Goal: Information Seeking & Learning: Learn about a topic

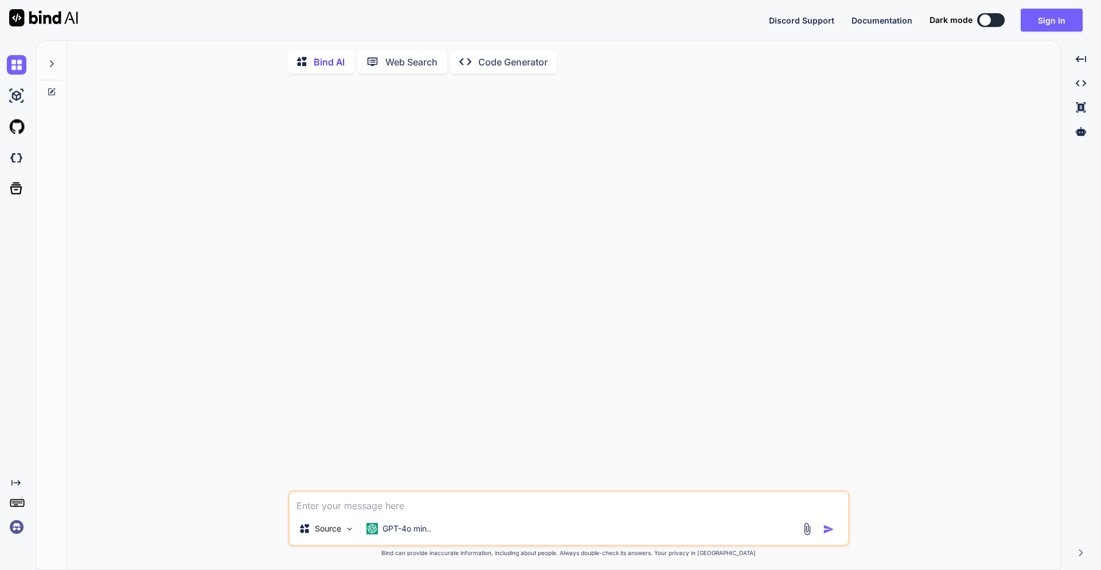
click at [371, 508] on textarea at bounding box center [569, 502] width 559 height 21
type textarea "How to check logs of django container"
click at [825, 531] on img "button" at bounding box center [828, 528] width 11 height 11
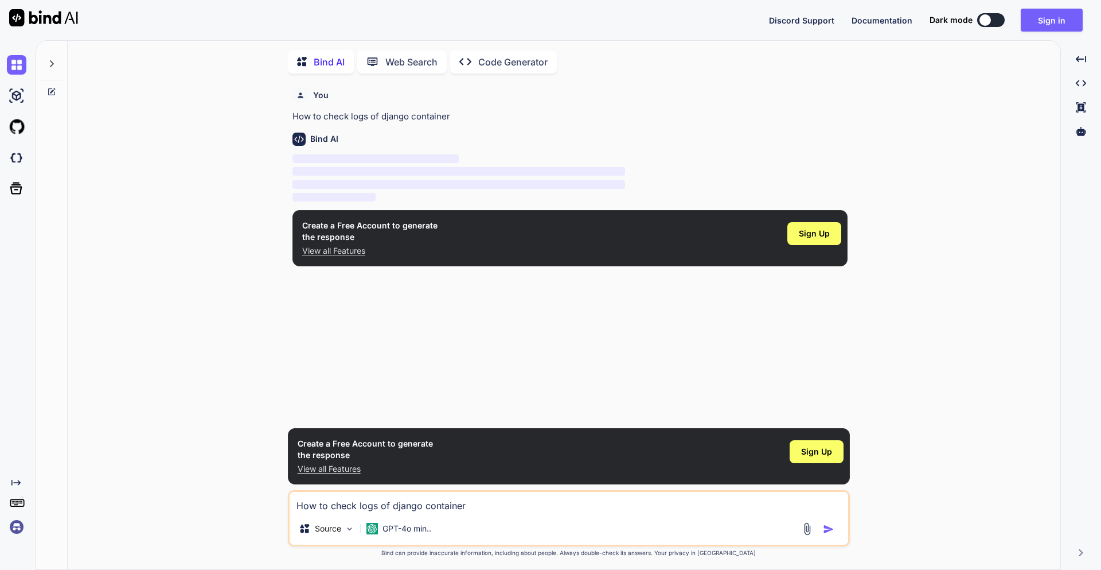
scroll to position [5, 0]
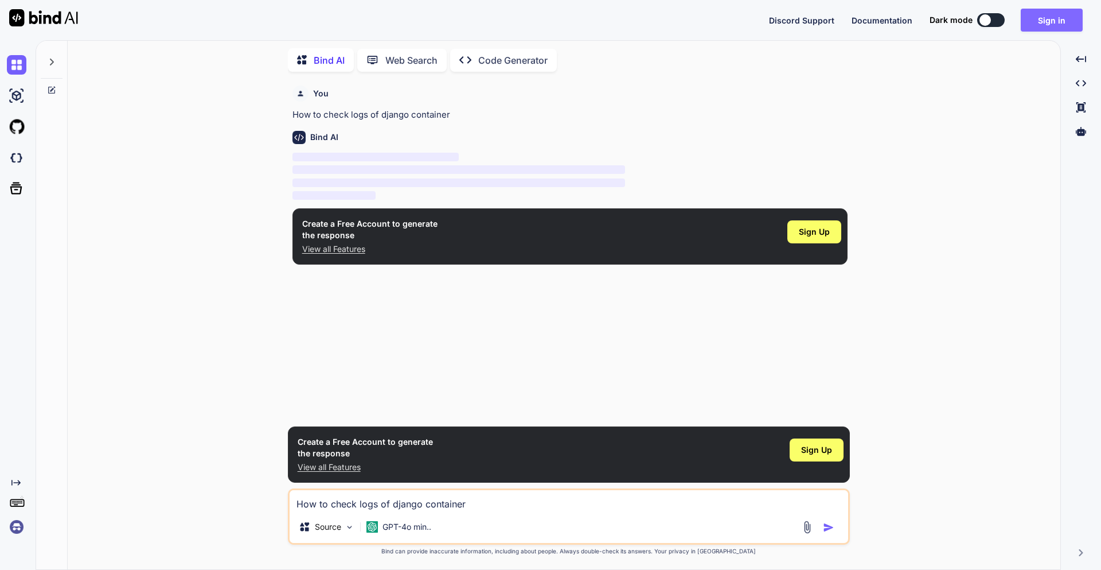
click at [1039, 17] on button "Sign in" at bounding box center [1052, 20] width 62 height 23
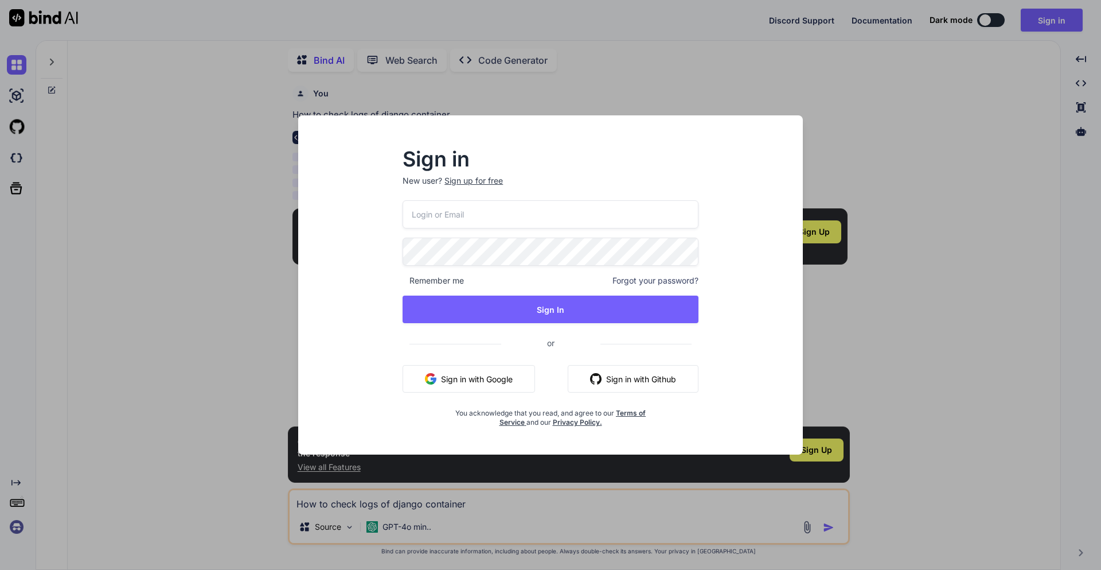
type input "[EMAIL_ADDRESS][DOMAIN_NAME]"
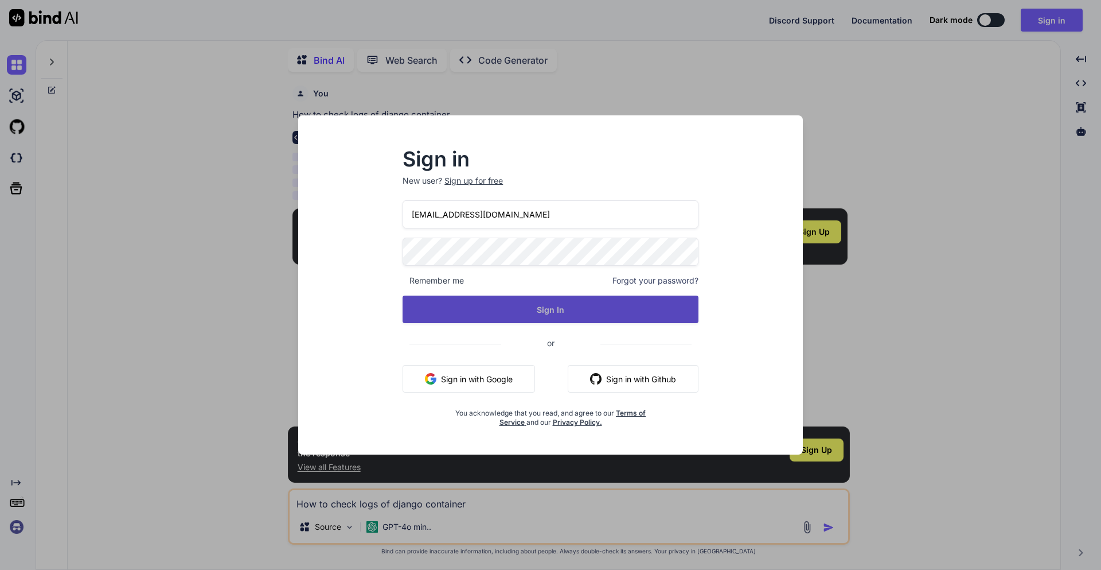
click at [550, 311] on button "Sign In" at bounding box center [551, 309] width 296 height 28
click at [548, 312] on button "Sign In" at bounding box center [551, 309] width 296 height 28
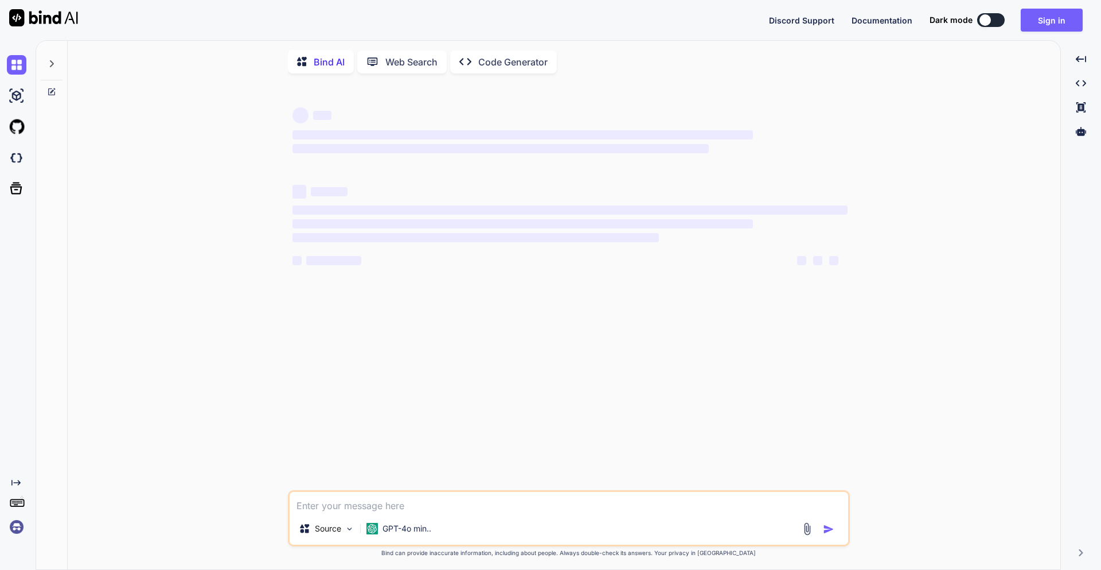
type textarea "x"
click at [1050, 22] on button "Sign in" at bounding box center [1052, 20] width 62 height 23
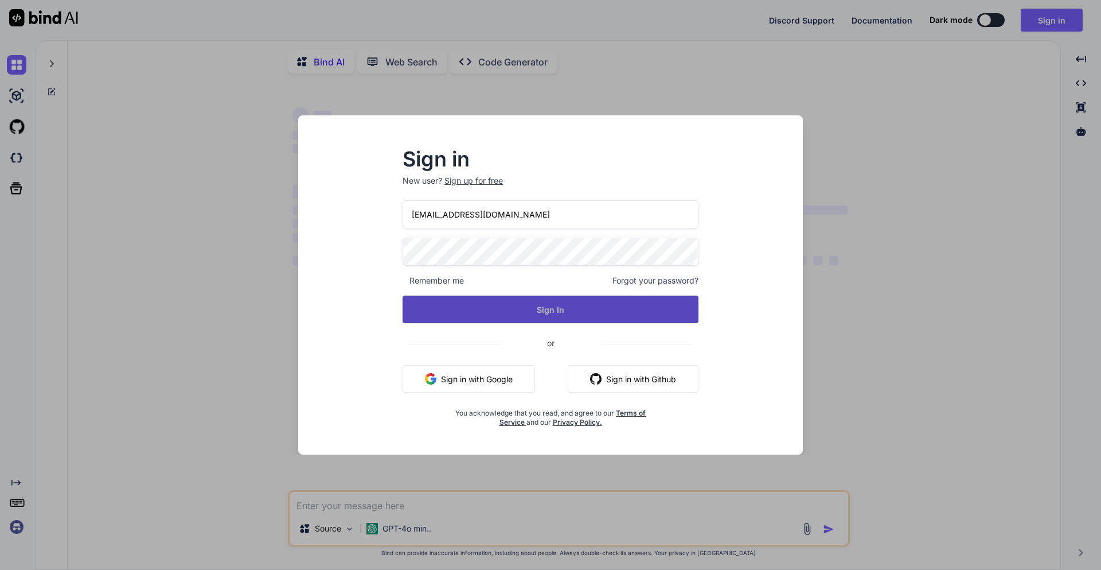
click at [541, 308] on button "Sign In" at bounding box center [551, 309] width 296 height 28
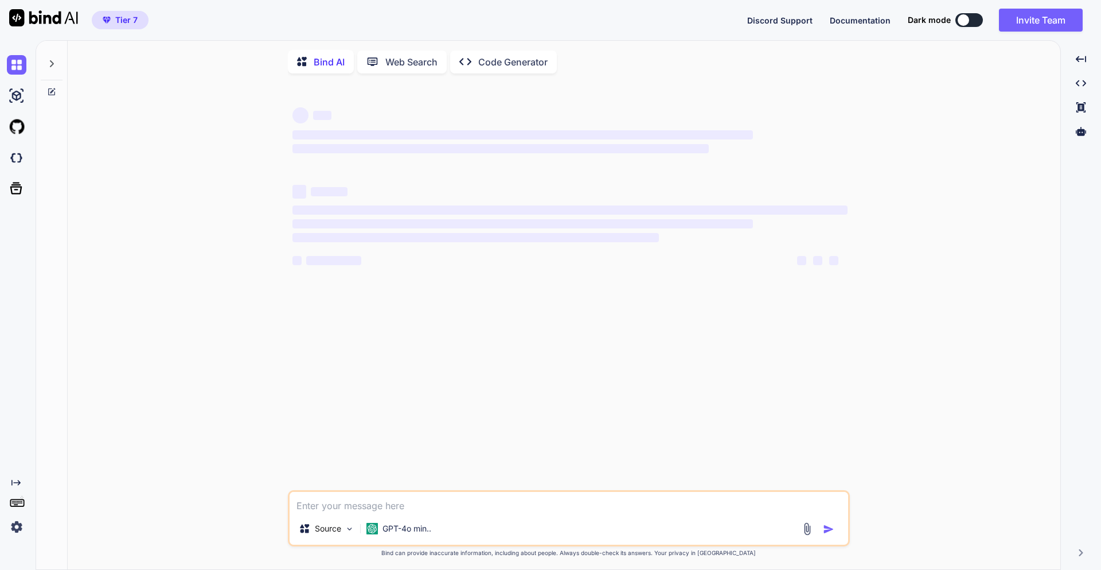
type textarea "x"
click at [362, 502] on textarea at bounding box center [569, 502] width 559 height 21
type textarea "H"
type textarea "x"
type textarea "Ho"
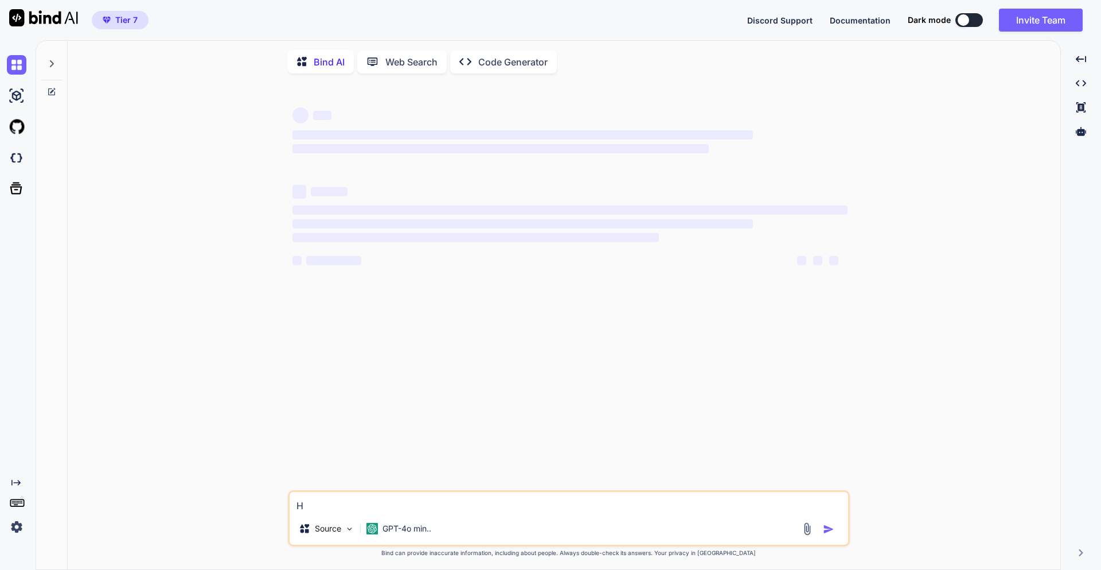
type textarea "x"
type textarea "How"
type textarea "x"
type textarea "How"
type textarea "x"
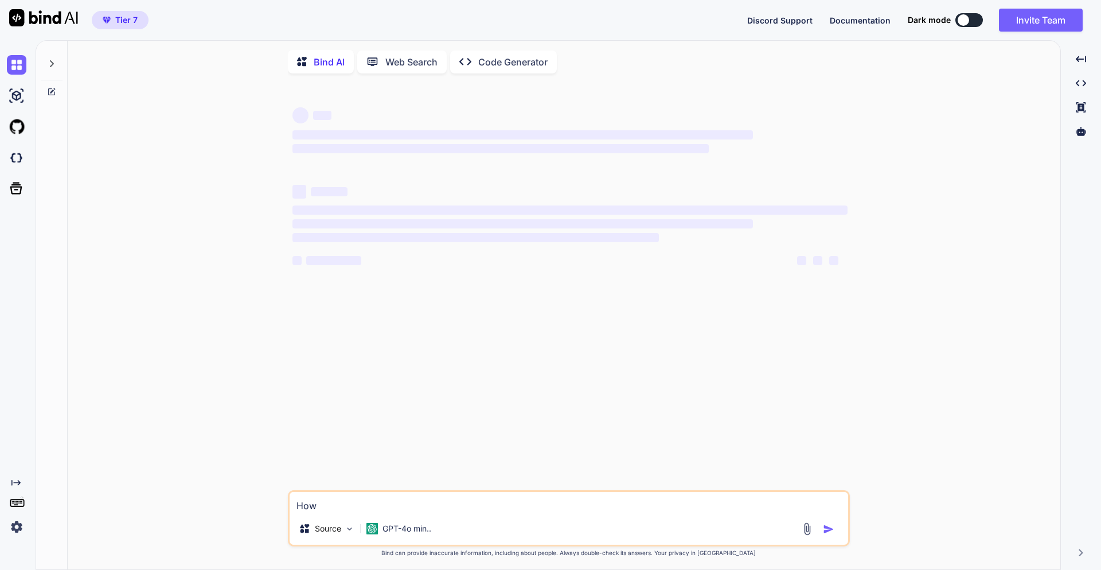
type textarea "How t"
type textarea "x"
type textarea "How to"
type textarea "x"
type textarea "How to"
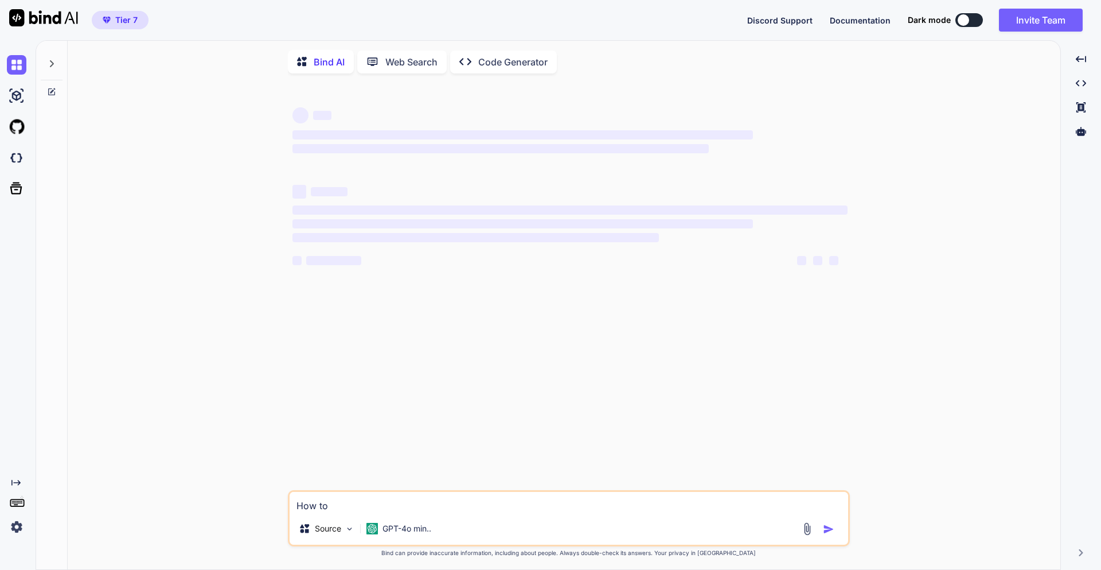
type textarea "x"
type textarea "How to c"
type textarea "x"
type textarea "How to ch"
type textarea "x"
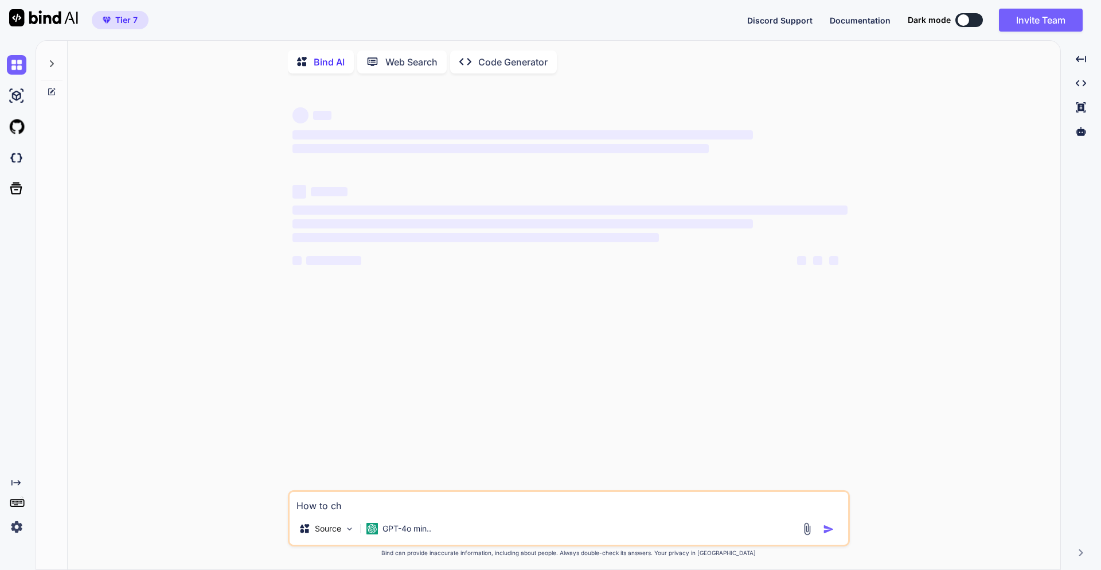
type textarea "How to che"
type textarea "x"
type textarea "How to chec"
type textarea "x"
type textarea "How to check"
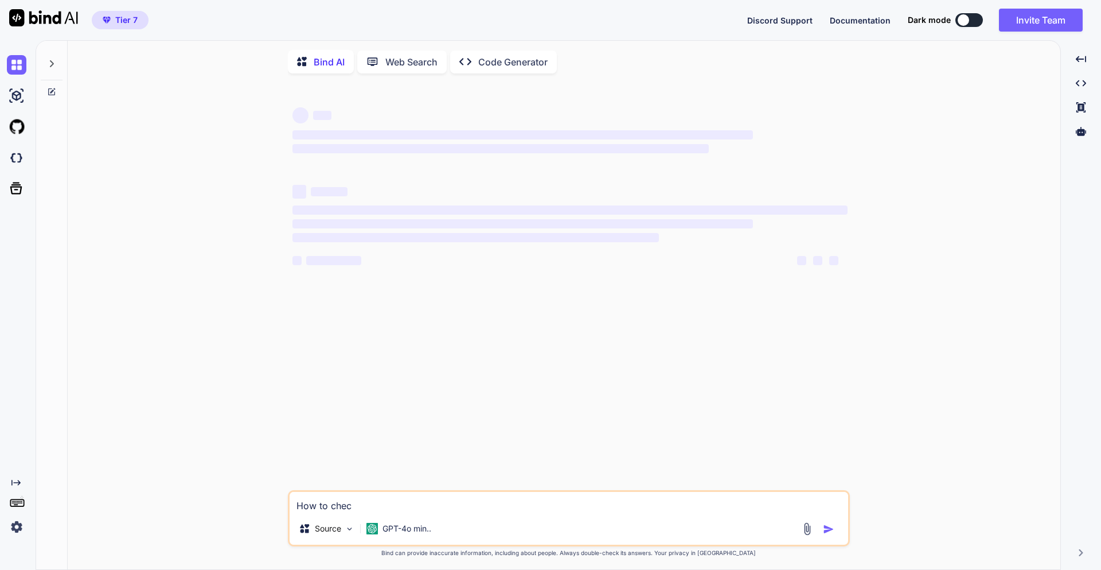
type textarea "x"
type textarea "How to check"
type textarea "x"
type textarea "How to check l"
type textarea "x"
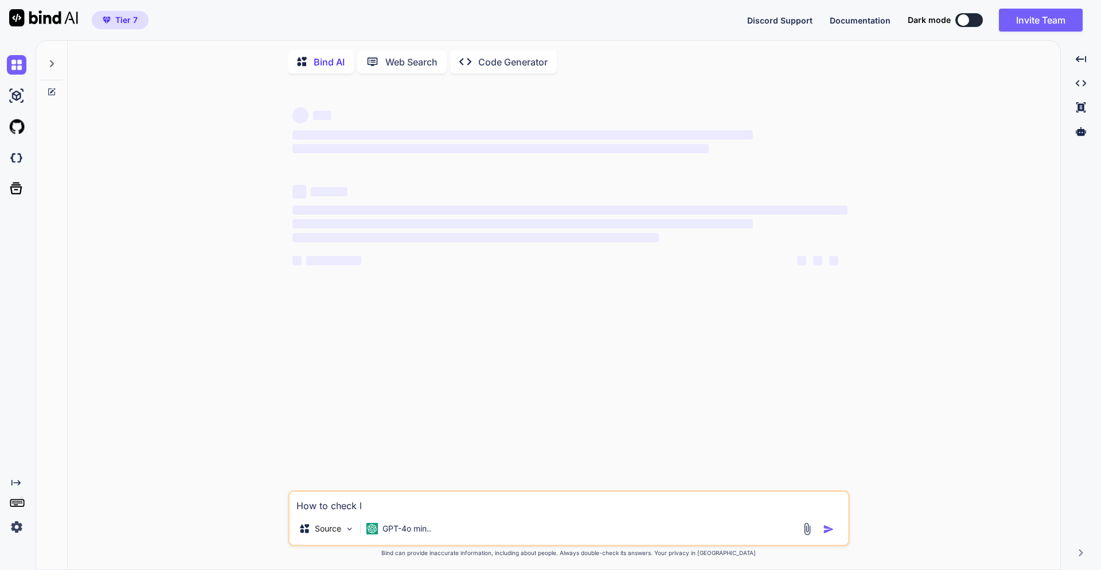
type textarea "How to check lo"
type textarea "x"
type textarea "How to check log"
type textarea "x"
type textarea "How to check logs"
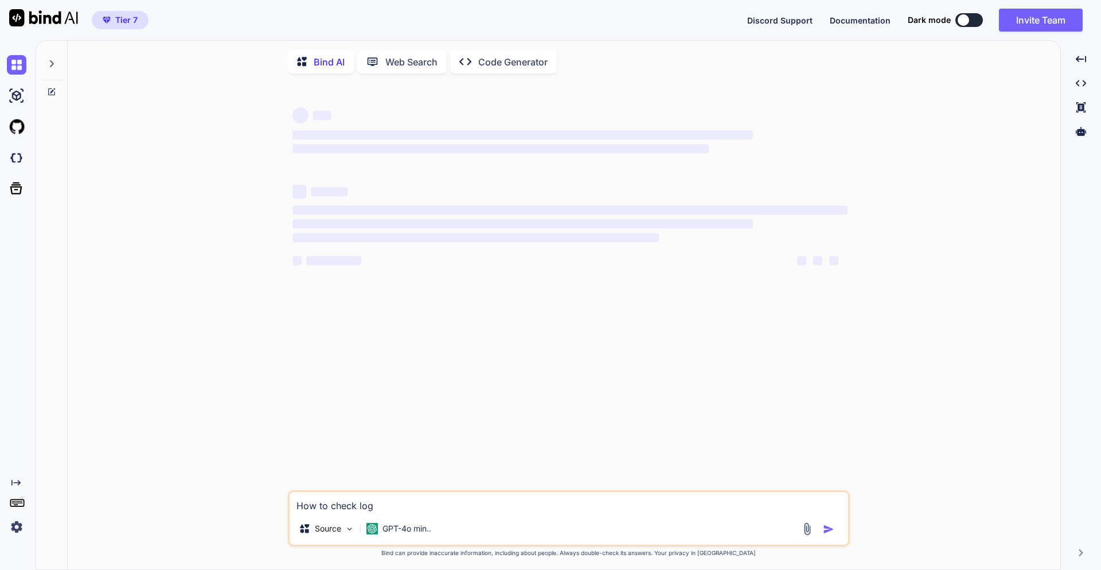
type textarea "x"
type textarea "How to check logs"
type textarea "x"
type textarea "How to check logs i"
type textarea "x"
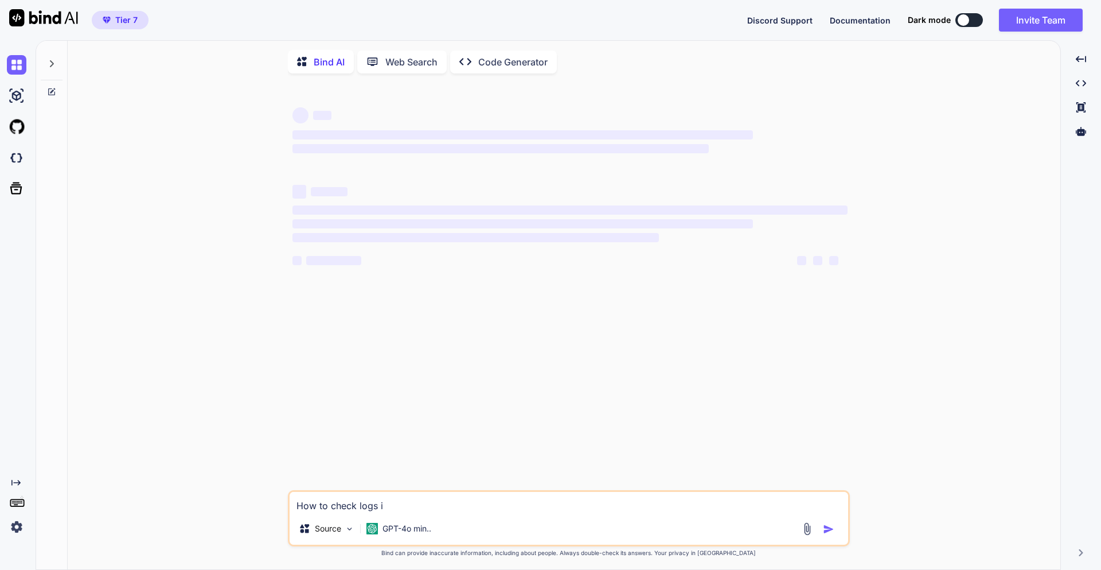
type textarea "How to check logs in"
type textarea "x"
type textarea "How to check logs in"
type textarea "x"
type textarea "How to check logs in d"
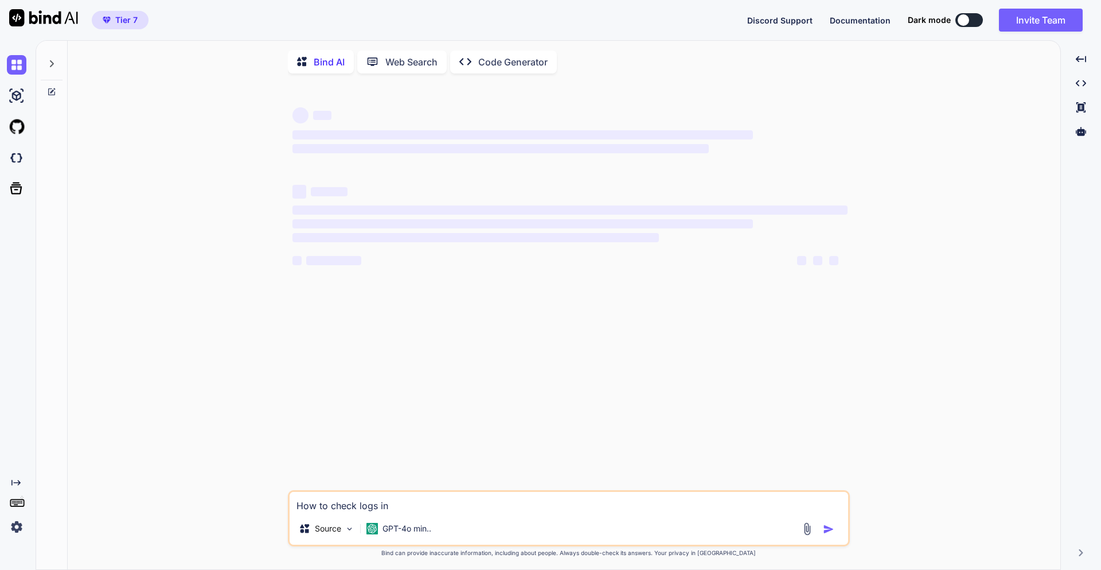
type textarea "x"
type textarea "How to check logs in dj"
type textarea "x"
type textarea "How to check logs in djn"
type textarea "x"
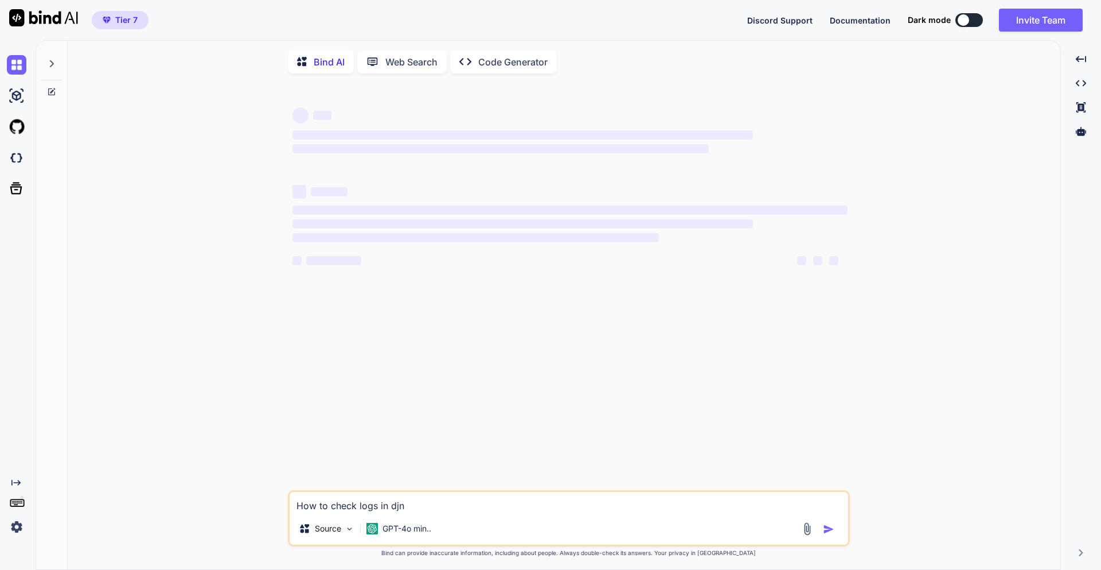
type textarea "How to check logs in djna"
type textarea "x"
type textarea "How to check logs in djn"
type textarea "x"
type textarea "How to check logs in dj"
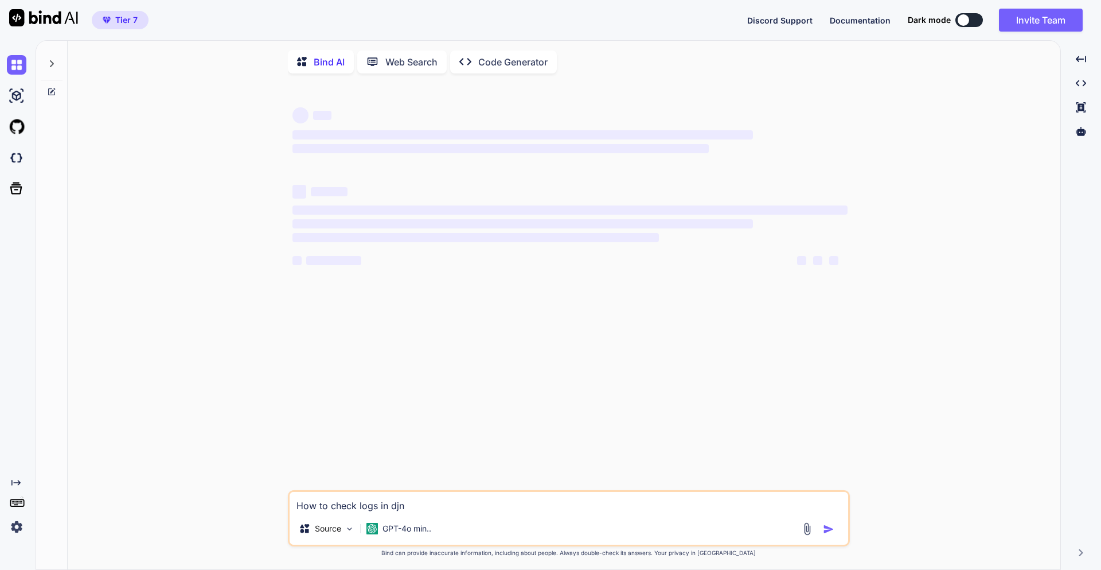
type textarea "x"
type textarea "How to check logs in dja"
type textarea "x"
type textarea "How to check logs in djan"
type textarea "x"
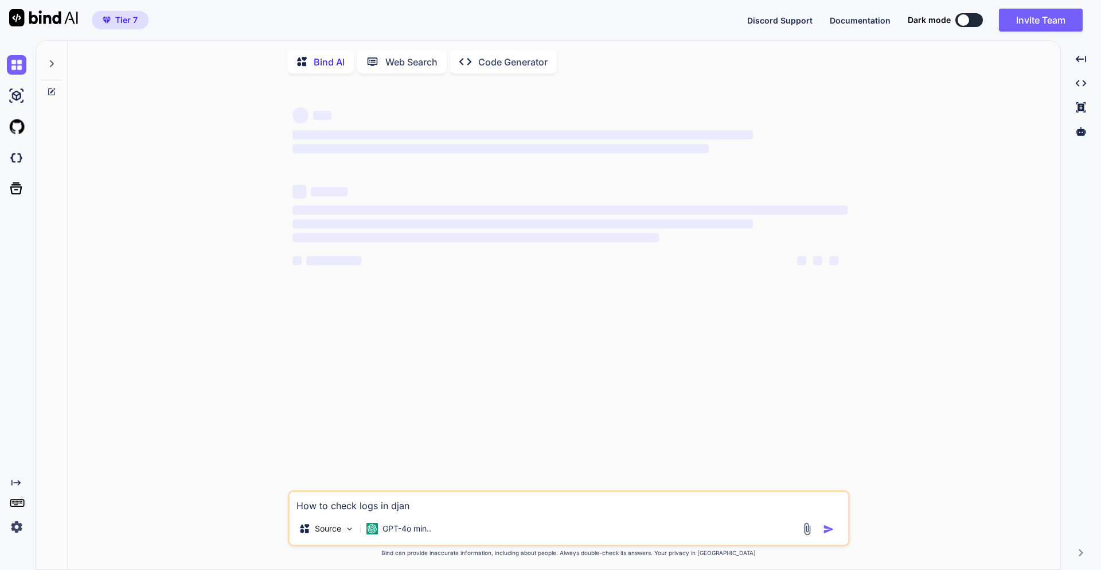
type textarea "How to check logs in dja"
type textarea "x"
type textarea "How to check logs in djag"
type textarea "x"
type textarea "How to check logs in djago"
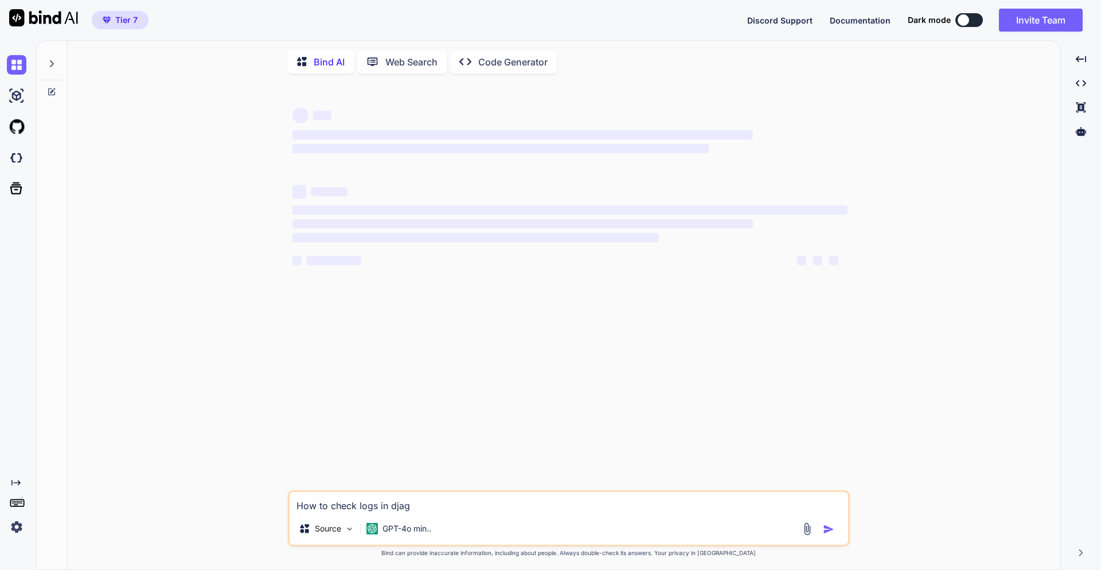
type textarea "x"
type textarea "How to check logs in djago"
type textarea "x"
type textarea "How to check logs in djago c"
type textarea "x"
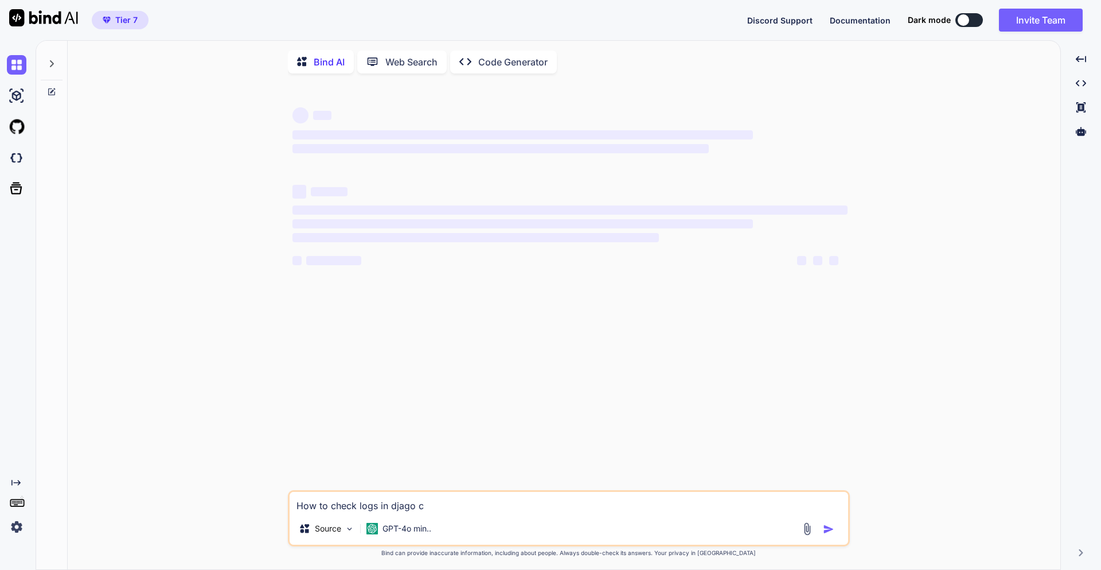
type textarea "How to check logs in djago co"
type textarea "x"
type textarea "How to check logs in djago c"
type textarea "x"
type textarea "How to check logs in djago"
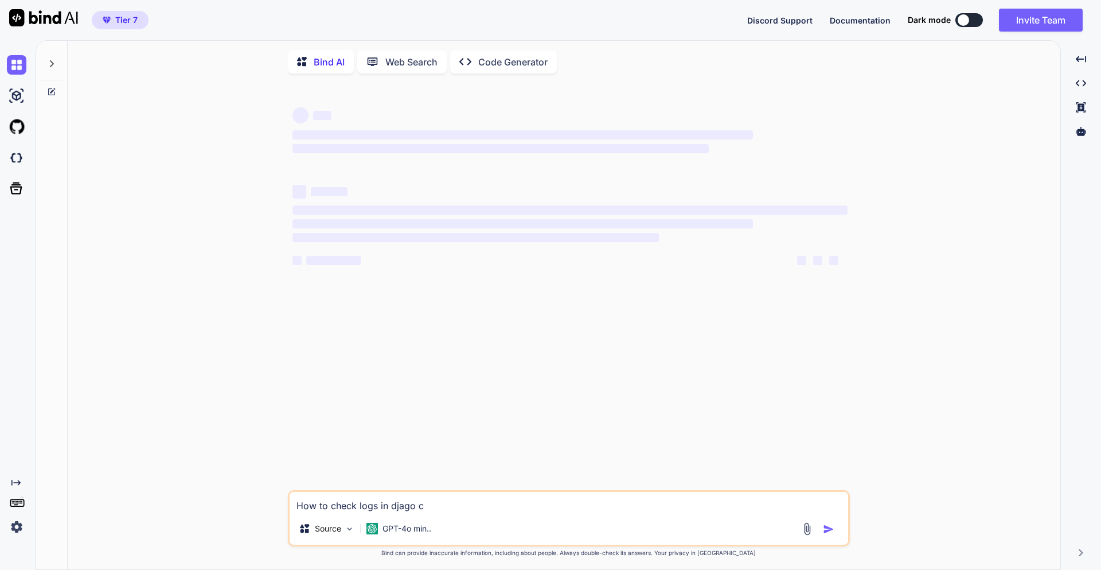
type textarea "x"
type textarea "How to check logs in djago"
type textarea "x"
type textarea "How to check logs in djag"
type textarea "x"
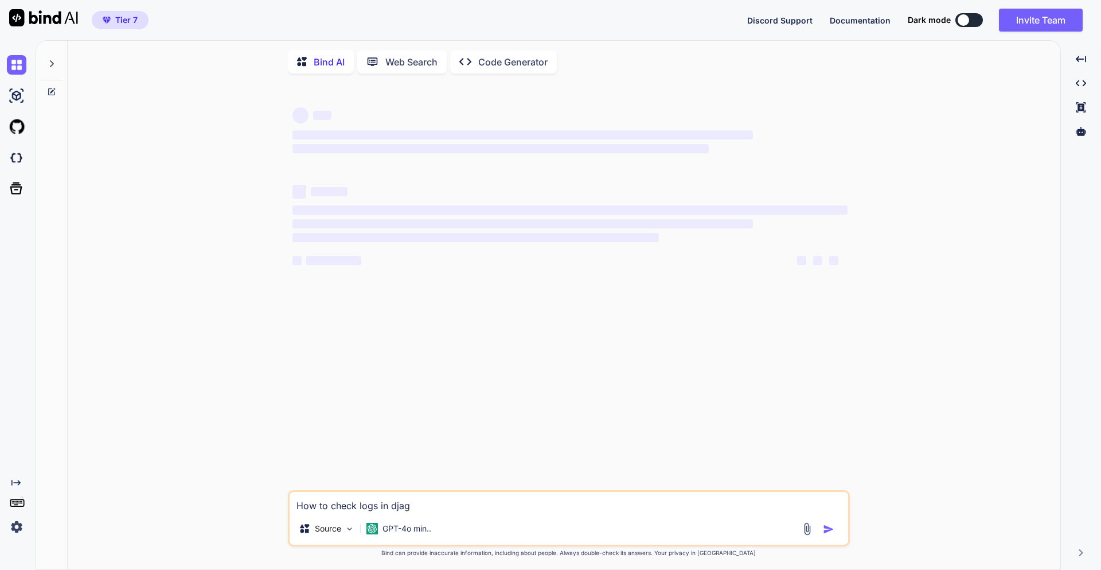
type textarea "How to check logs in dja"
type textarea "x"
click at [435, 512] on textarea "How to check logs in dja" at bounding box center [569, 502] width 559 height 21
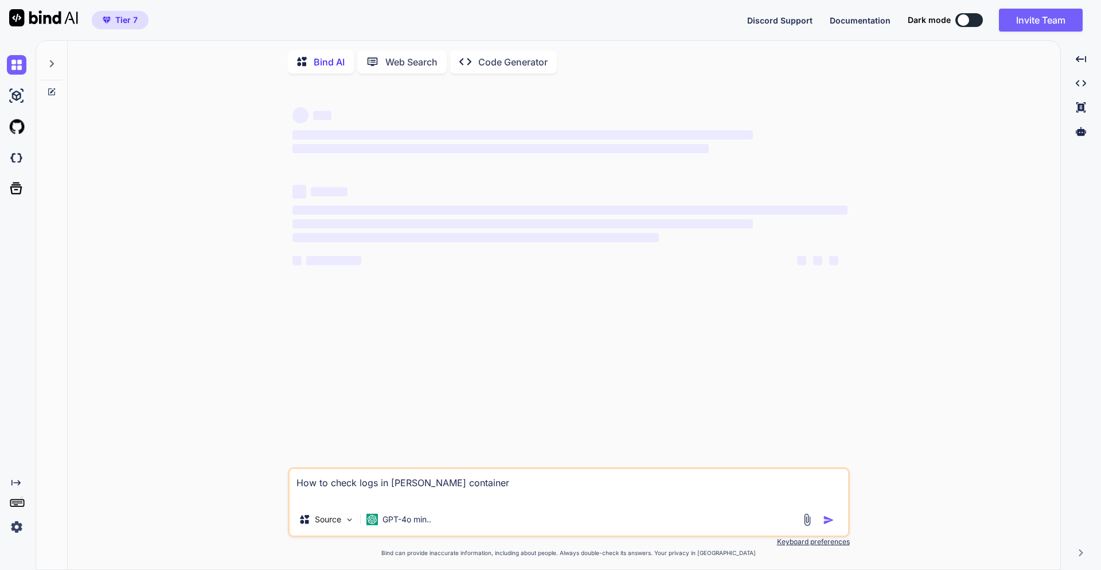
type textarea "How to check logs in [PERSON_NAME] container"
click at [628, 487] on textarea "How to check logs in [PERSON_NAME] container" at bounding box center [569, 486] width 559 height 34
drag, startPoint x: 504, startPoint y: 491, endPoint x: 271, endPoint y: 488, distance: 232.9
click at [271, 488] on div "‌ ‌ ‌ ‌ ‌ ‌ ‌ ‌ ‌ ‌ ‌ ‌ ‌ ‌ How to check logs in [PERSON_NAME] container Source…" at bounding box center [569, 327] width 984 height 488
